Goal: Information Seeking & Learning: Learn about a topic

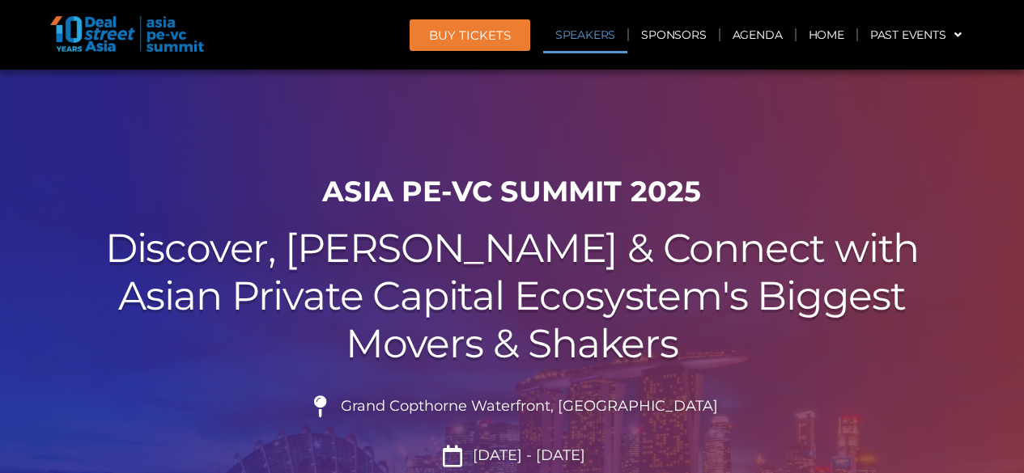
click at [564, 34] on link "Speakers" at bounding box center [585, 34] width 84 height 37
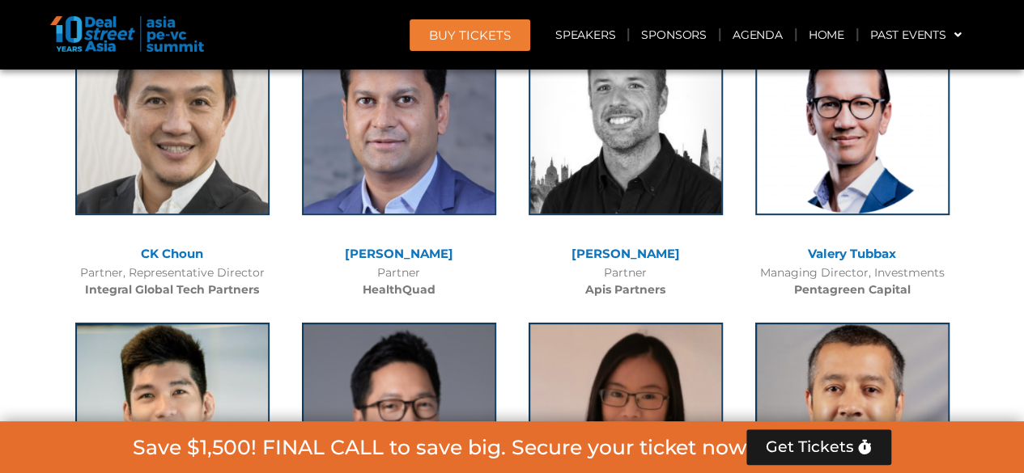
scroll to position [12493, 0]
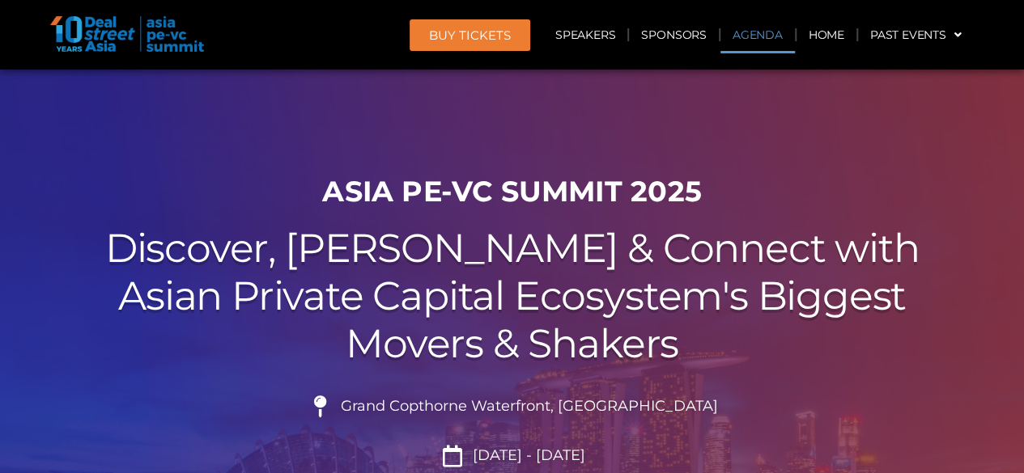
click at [735, 35] on link "Agenda" at bounding box center [757, 34] width 74 height 37
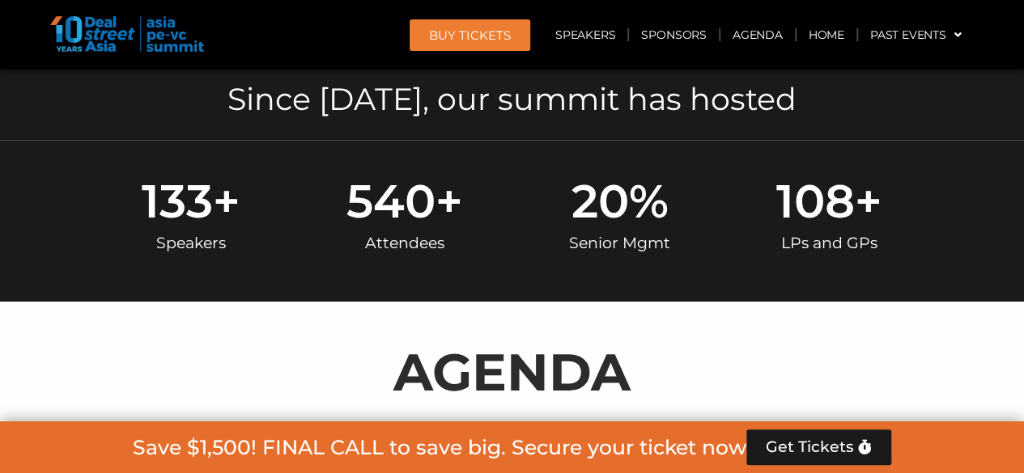
scroll to position [846, 0]
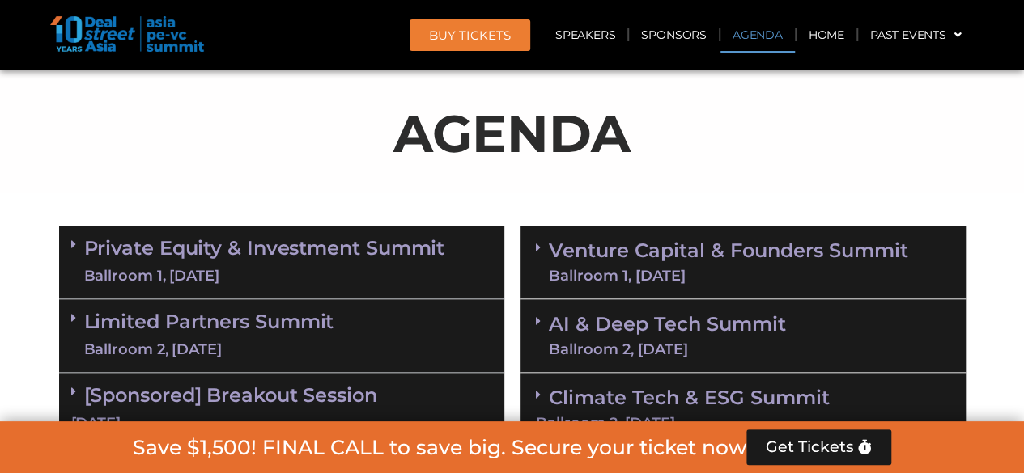
click at [162, 318] on link "Limited Partners Summit Ballroom 2, 10 Sept" at bounding box center [209, 336] width 250 height 49
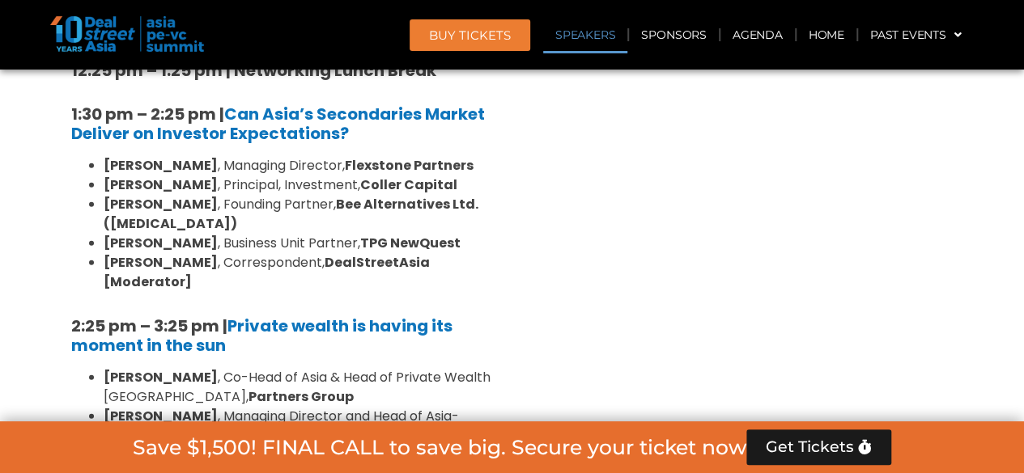
scroll to position [1737, 0]
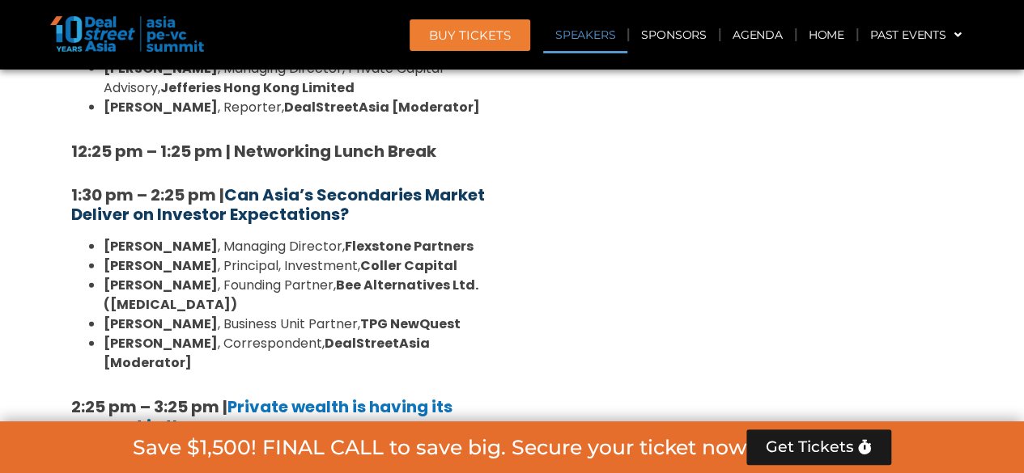
drag, startPoint x: 369, startPoint y: 151, endPoint x: 228, endPoint y: 134, distance: 141.7
click at [228, 185] on h5 "1:30 pm – 2:25 pm | Can Asia’s Secondaries Market Deliver on Investor Expectati…" at bounding box center [281, 204] width 421 height 39
copy b "Can Asia’s Secondaries Market Deliver on Investor Expectations?"
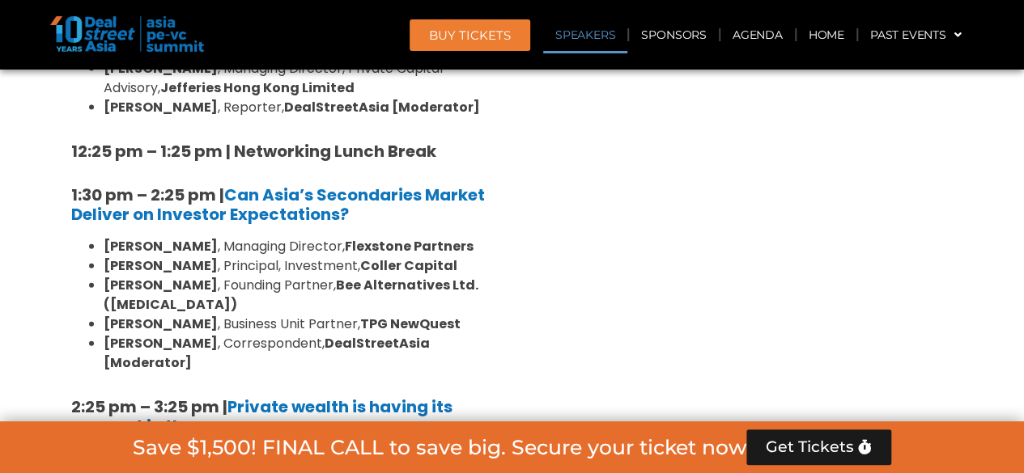
click at [0, 254] on section "Private Equity & Investment Summit Ballroom 1, 10 Sept 8:00 am – 9:00 am | Regi…" at bounding box center [512, 324] width 1024 height 1993
